Goal: Navigation & Orientation: Find specific page/section

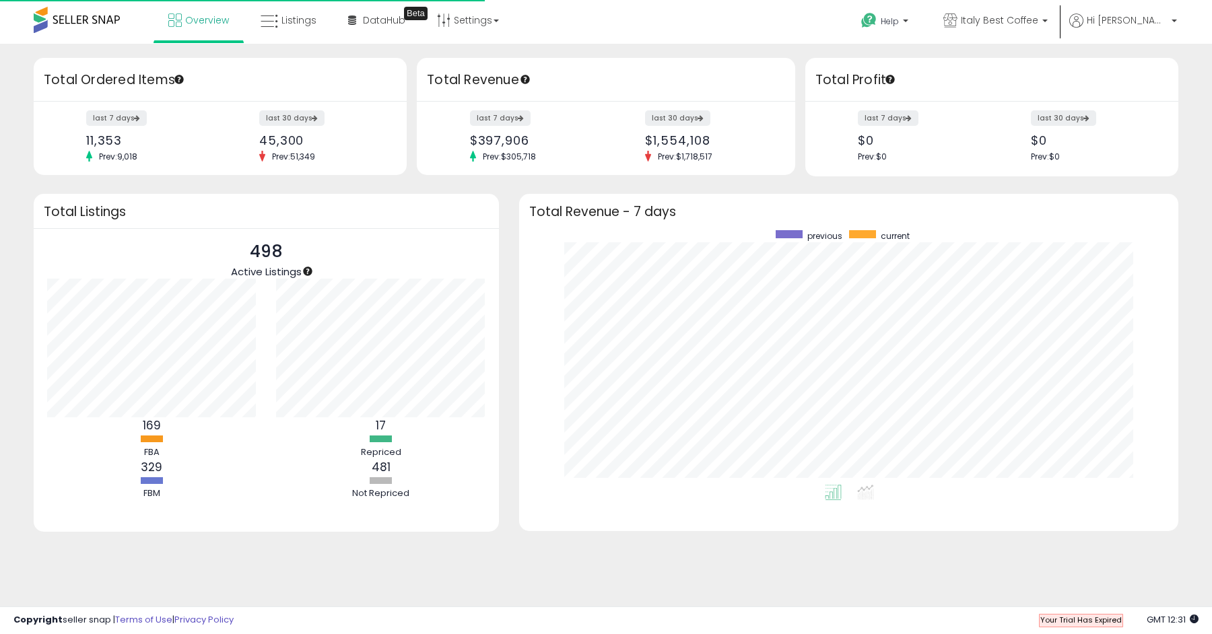
scroll to position [254, 633]
click at [1050, 38] on link "Italy Best Coffee" at bounding box center [995, 22] width 125 height 44
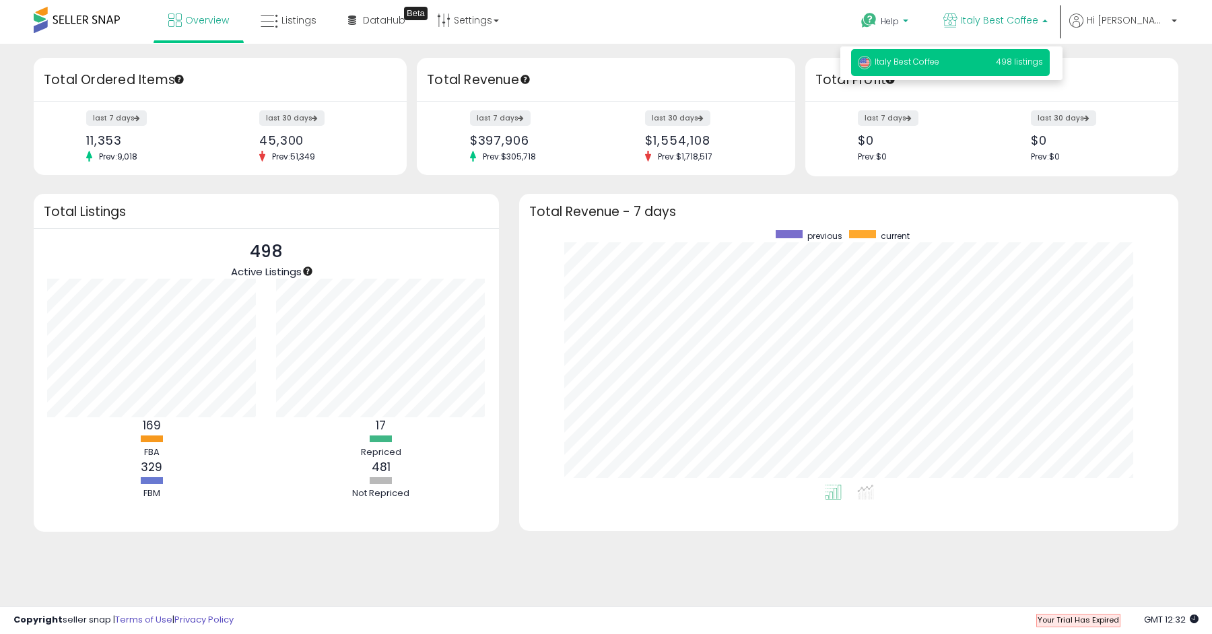
click at [912, 28] on p "Help" at bounding box center [885, 22] width 51 height 15
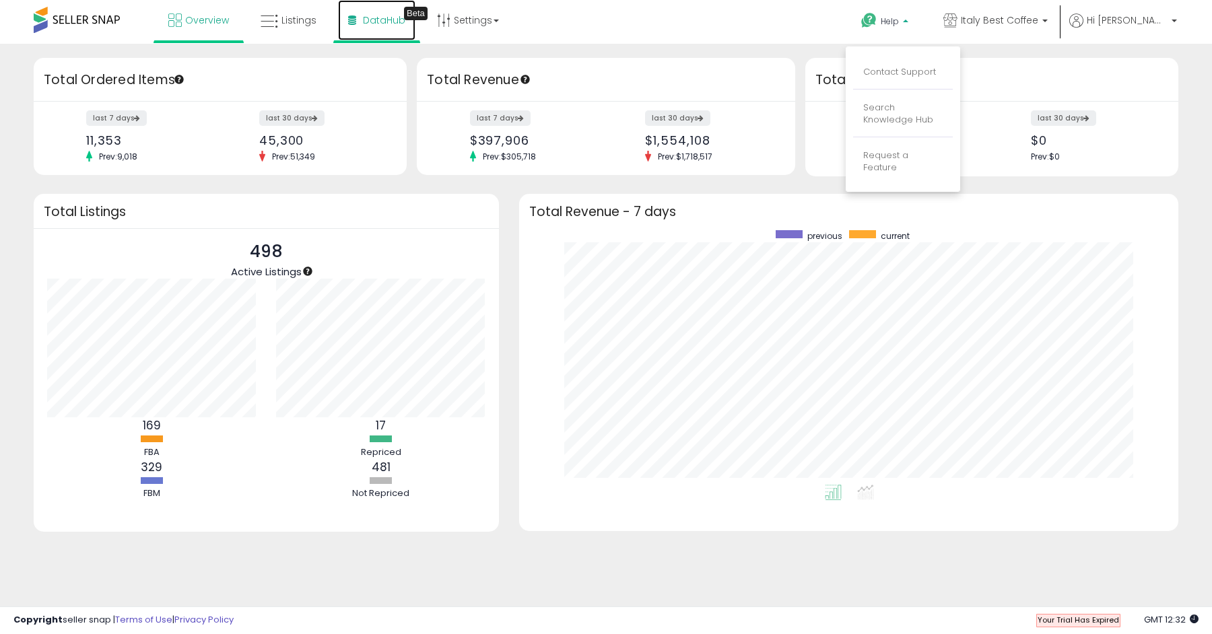
click at [369, 26] on span "DataHub" at bounding box center [384, 19] width 42 height 13
